Goal: Task Accomplishment & Management: Manage account settings

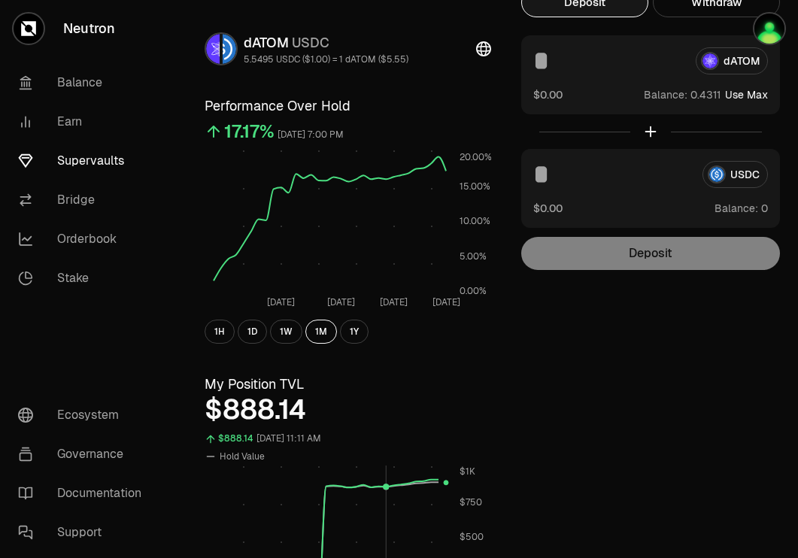
scroll to position [74, 0]
click at [107, 164] on link "Supervaults" at bounding box center [84, 160] width 156 height 39
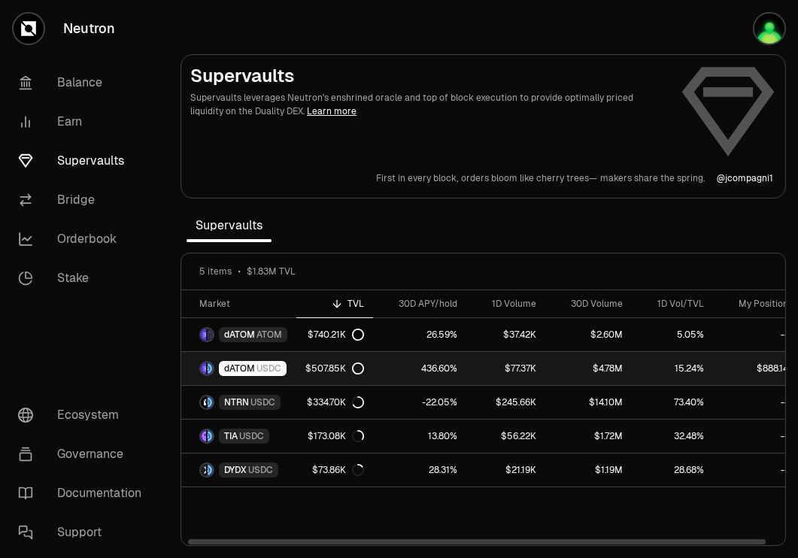
click at [330, 363] on div "$507.85K" at bounding box center [334, 369] width 59 height 12
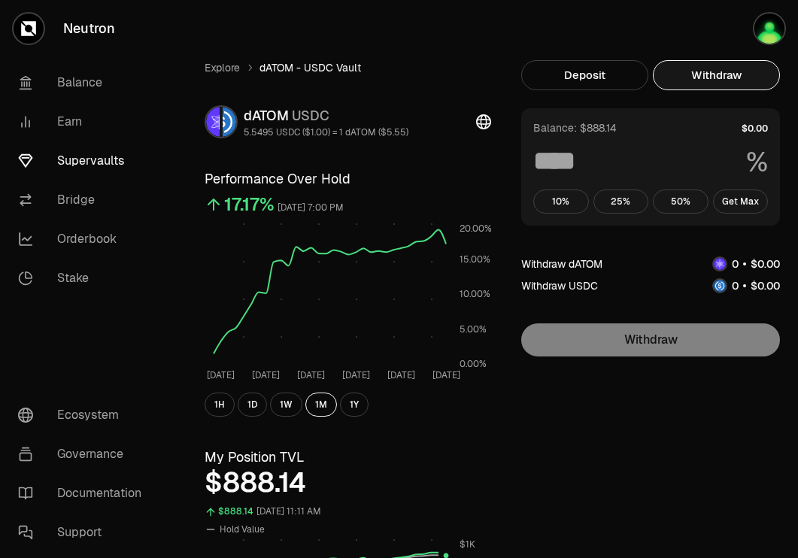
click at [717, 80] on button "Withdraw" at bounding box center [716, 75] width 127 height 30
click at [749, 201] on button "Get Max" at bounding box center [741, 202] width 56 height 24
type input "***"
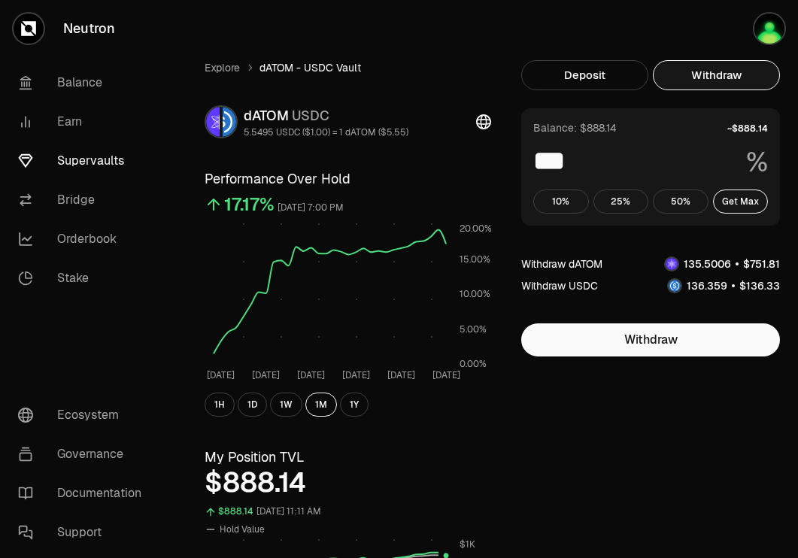
click at [92, 159] on link "Supervaults" at bounding box center [84, 160] width 156 height 39
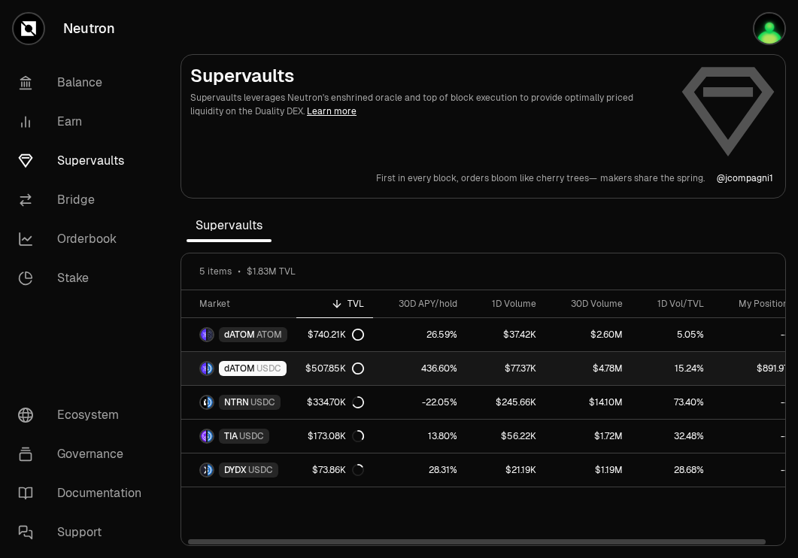
click at [393, 365] on link "436.60%" at bounding box center [419, 368] width 93 height 33
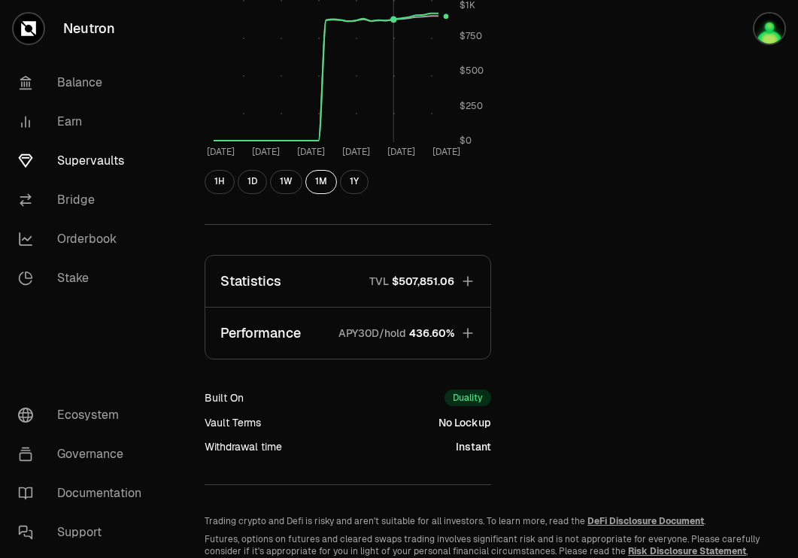
scroll to position [569, 0]
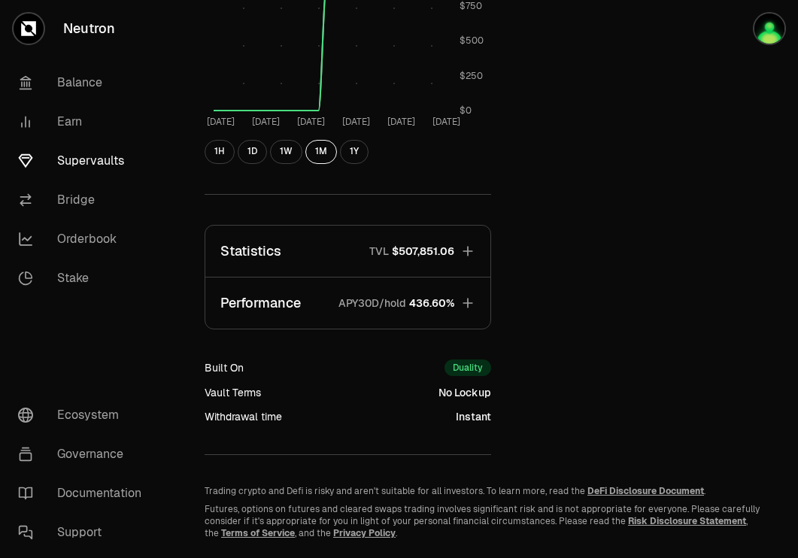
click at [425, 251] on span "$507,851.06" at bounding box center [423, 251] width 62 height 15
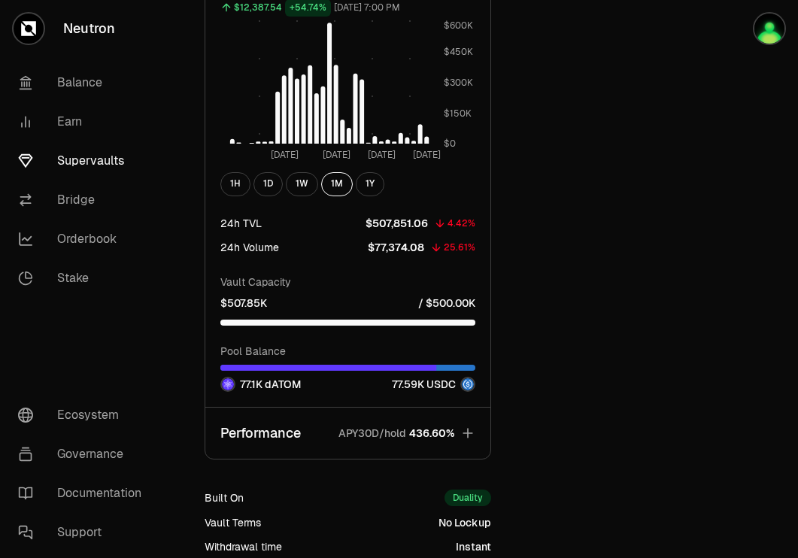
scroll to position [1352, 0]
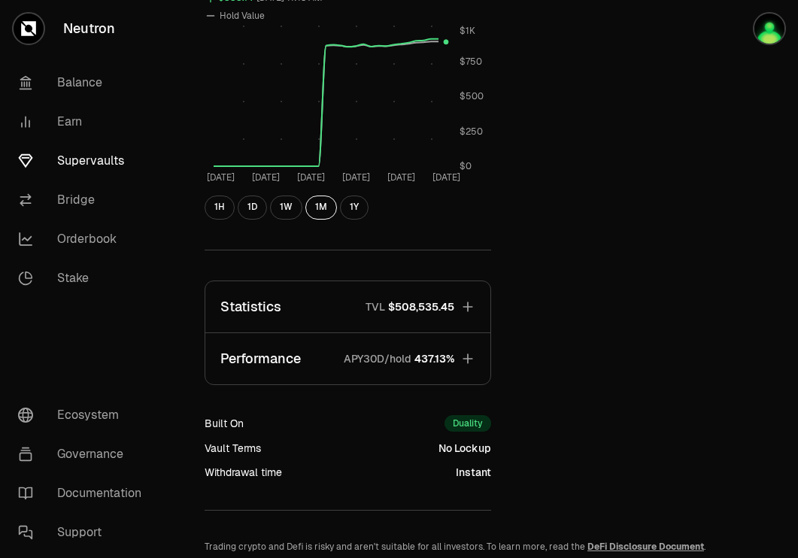
scroll to position [518, 0]
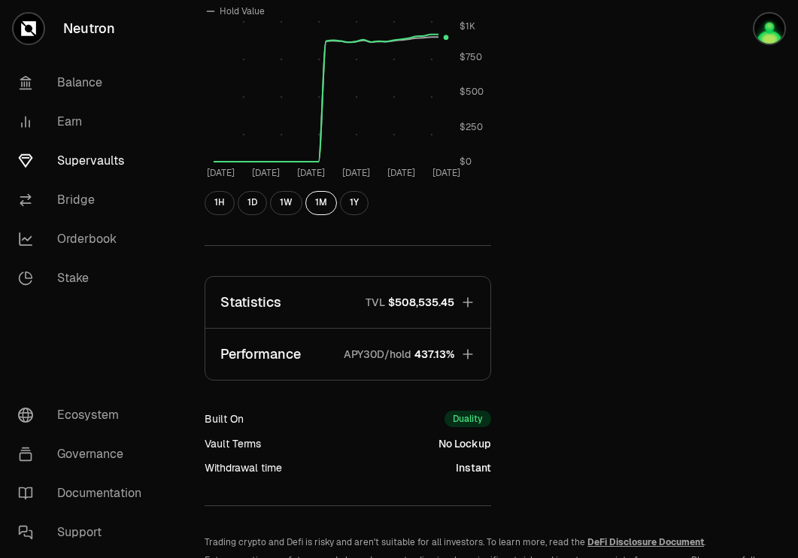
click at [434, 306] on span "$508,535.45" at bounding box center [421, 302] width 66 height 15
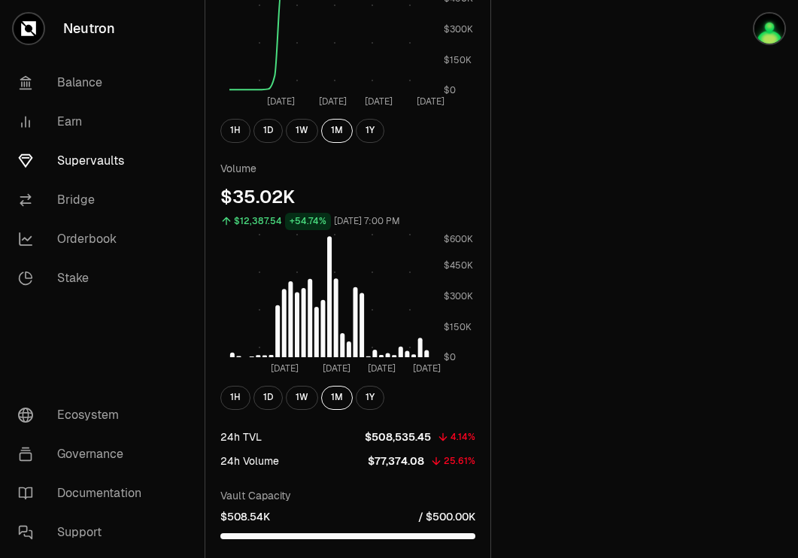
scroll to position [969, 0]
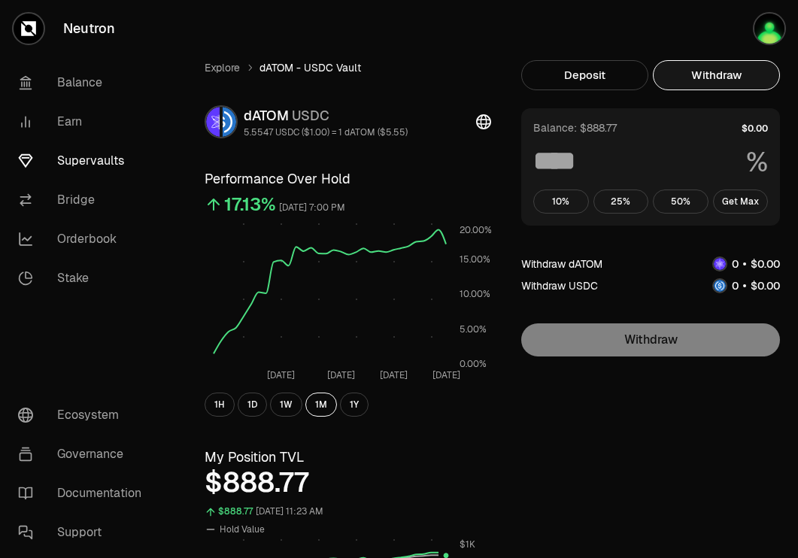
click at [735, 67] on button "Withdraw" at bounding box center [716, 75] width 127 height 30
click at [738, 205] on button "Get Max" at bounding box center [741, 202] width 56 height 24
type input "***"
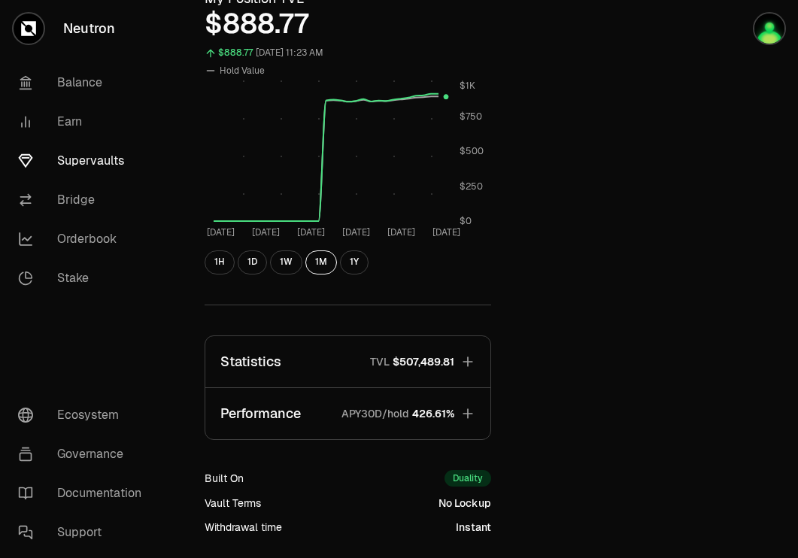
scroll to position [462, 0]
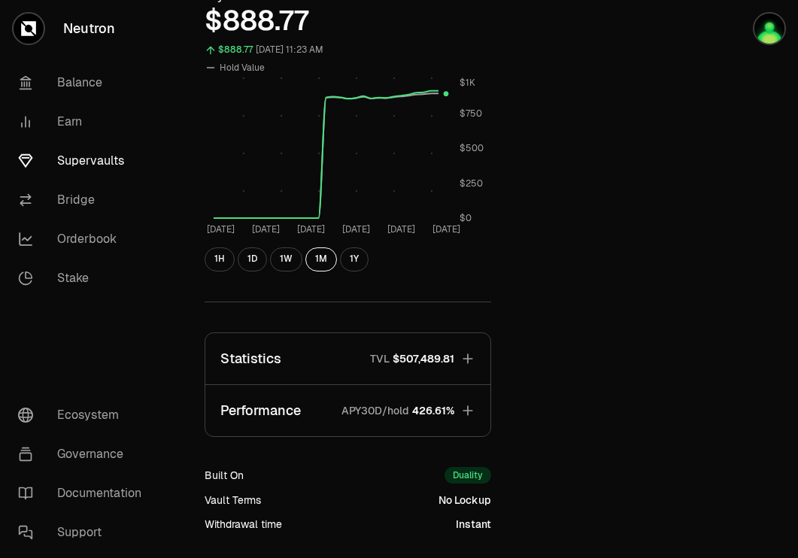
click at [462, 358] on icon "button" at bounding box center [467, 358] width 15 height 15
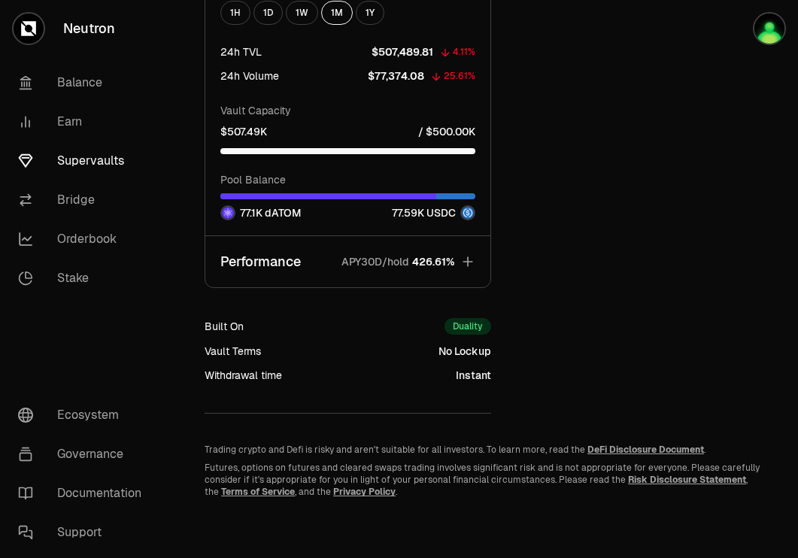
scroll to position [1016, 0]
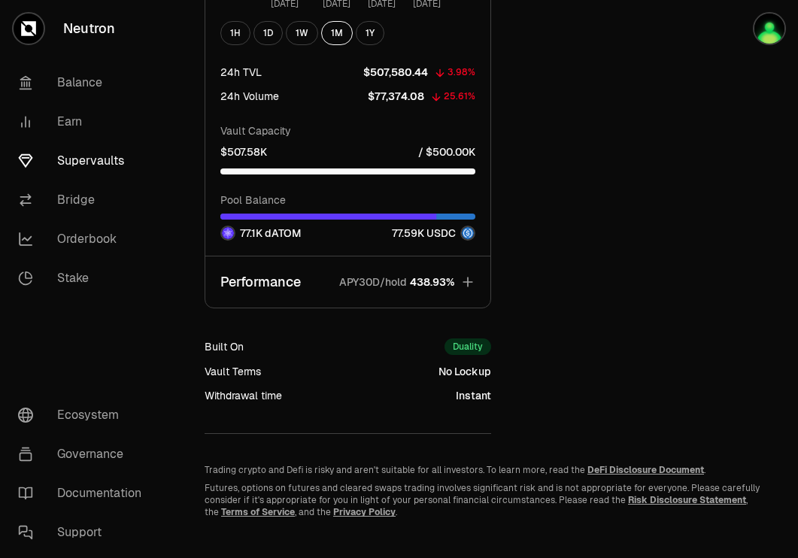
click at [469, 278] on icon "button" at bounding box center [467, 282] width 15 height 15
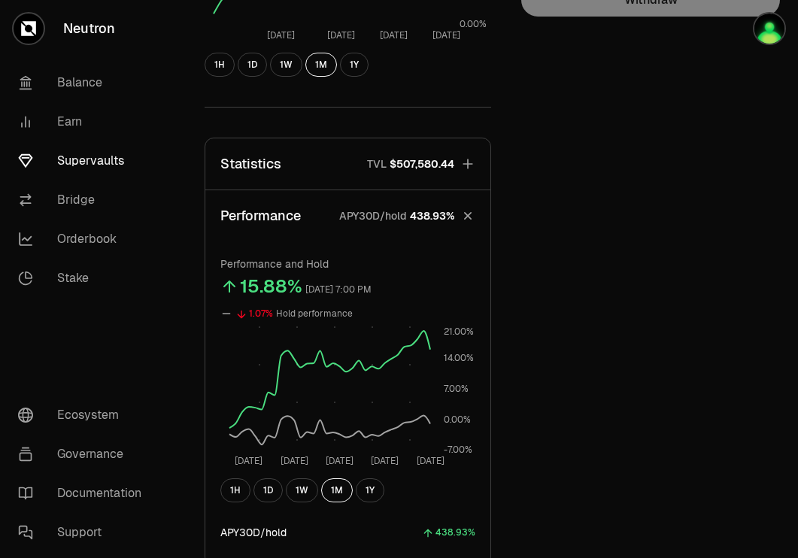
scroll to position [268, 0]
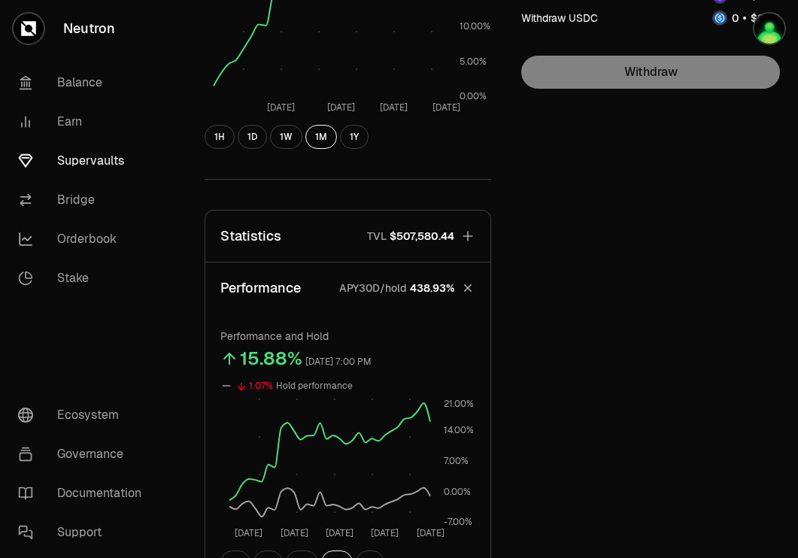
click at [469, 236] on icon "button" at bounding box center [468, 237] width 10 height 10
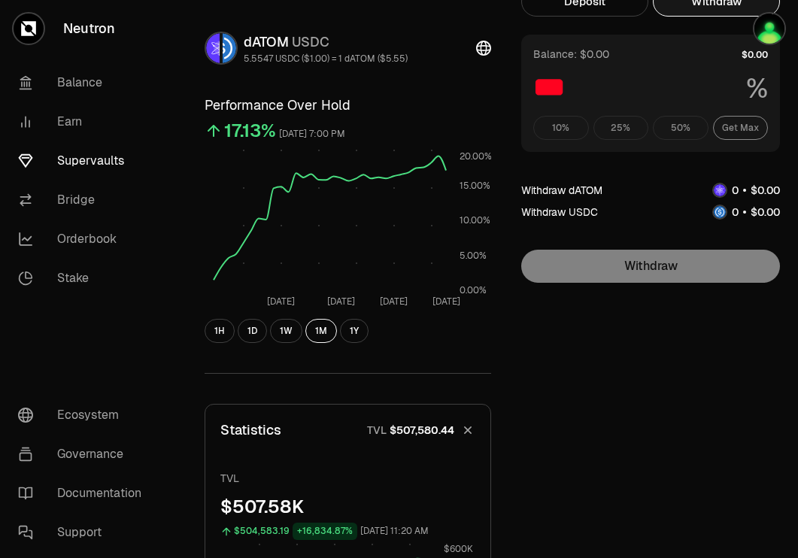
scroll to position [0, 0]
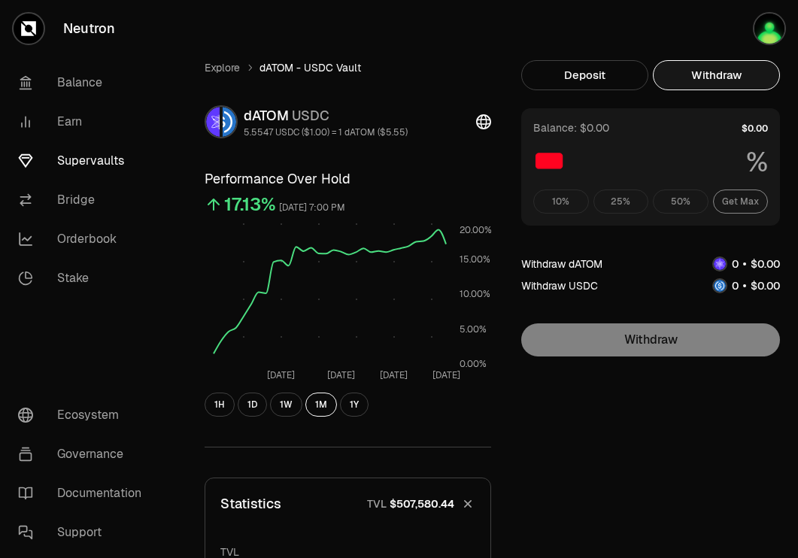
click at [733, 200] on div "10% 25% 50% Get Max" at bounding box center [650, 202] width 235 height 24
click at [612, 66] on button "Deposit" at bounding box center [584, 75] width 127 height 30
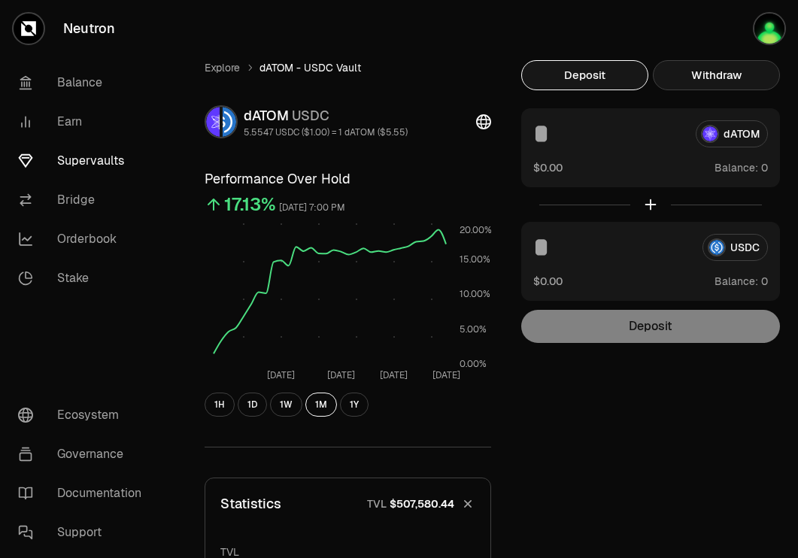
click at [716, 66] on button "Withdraw" at bounding box center [716, 75] width 127 height 30
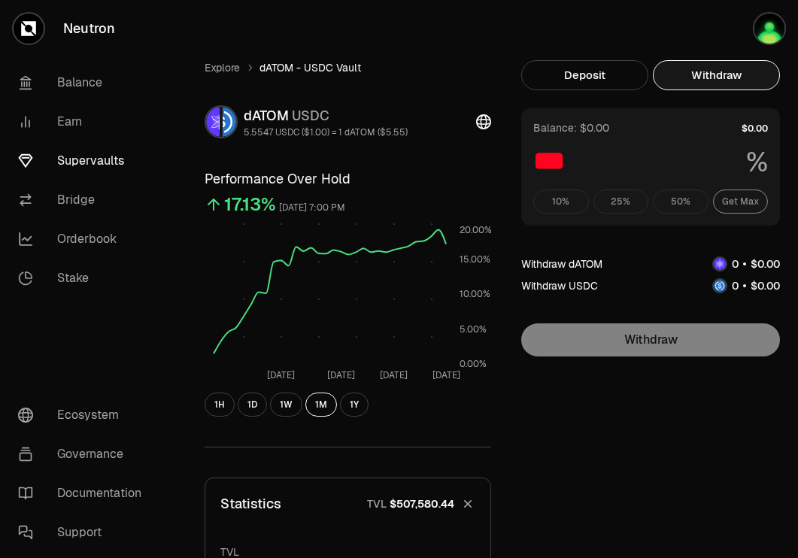
click at [740, 199] on div "10% 25% 50% Get Max" at bounding box center [650, 202] width 235 height 24
click at [85, 160] on link "Supervaults" at bounding box center [84, 160] width 156 height 39
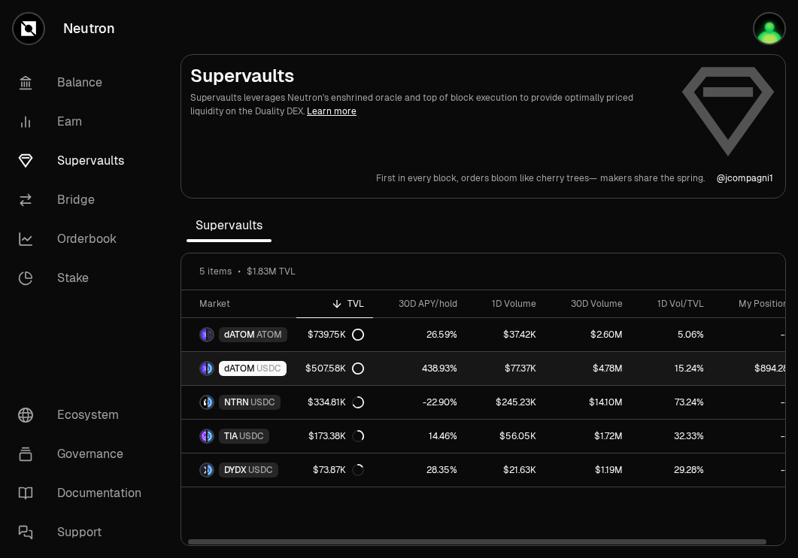
click at [380, 370] on link "438.93%" at bounding box center [419, 368] width 93 height 33
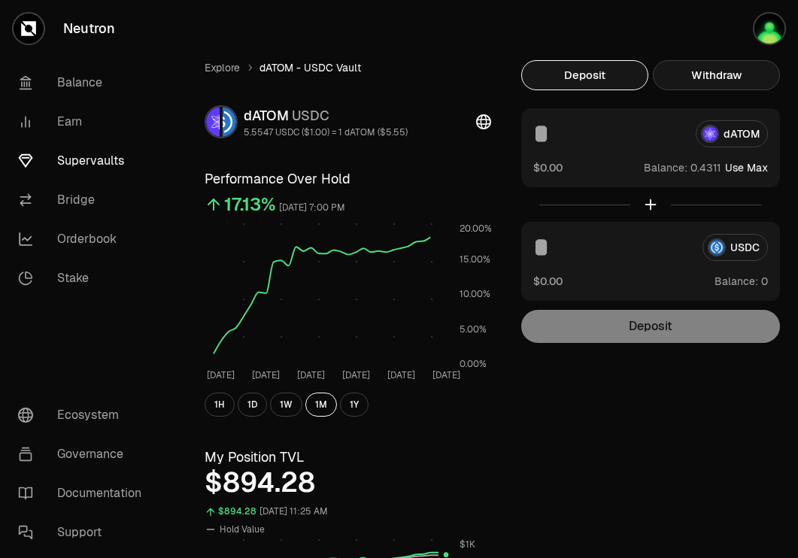
click at [718, 87] on button "Withdraw" at bounding box center [716, 75] width 127 height 30
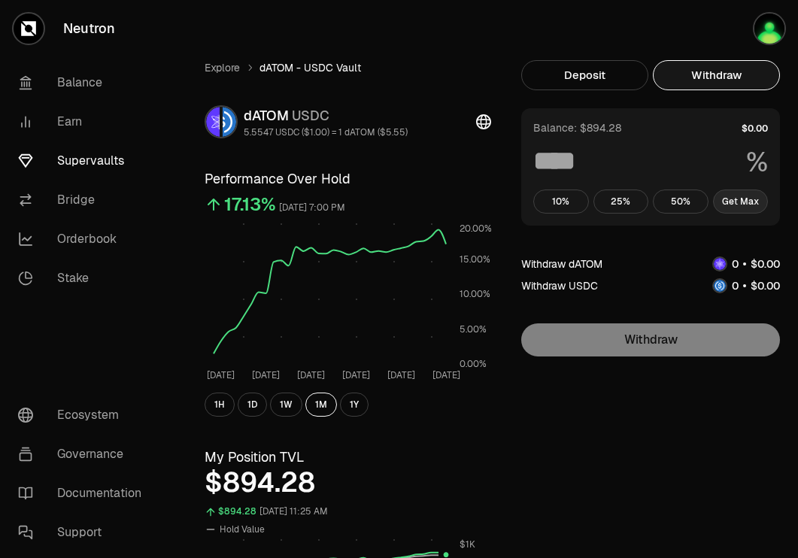
click at [729, 198] on button "Get Max" at bounding box center [741, 202] width 56 height 24
type input "***"
